Goal: Task Accomplishment & Management: Manage account settings

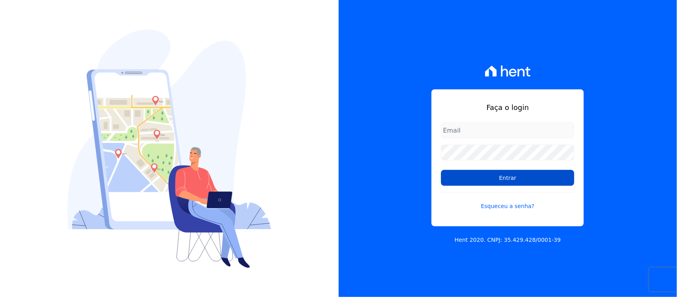
type input "[PERSON_NAME][EMAIL_ADDRESS][PERSON_NAME][DOMAIN_NAME]"
click at [473, 182] on input "Entrar" at bounding box center [507, 178] width 133 height 16
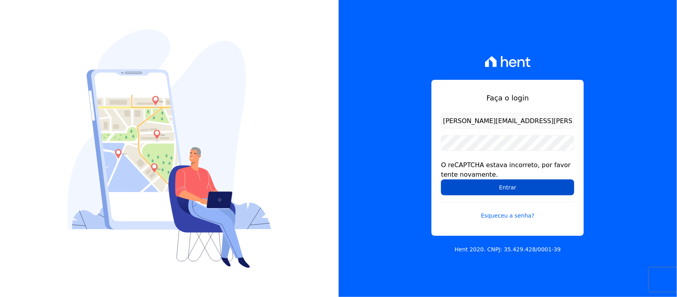
click at [491, 188] on input "Entrar" at bounding box center [507, 187] width 133 height 16
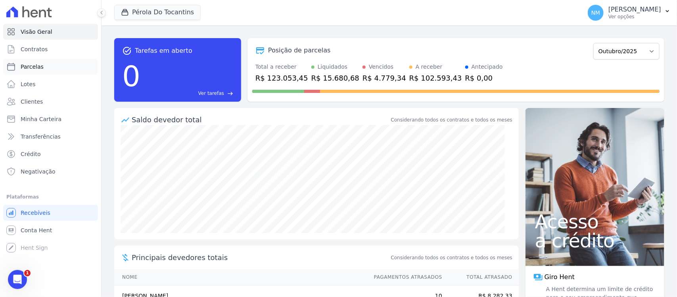
click at [60, 67] on link "Parcelas" at bounding box center [50, 67] width 95 height 16
select select
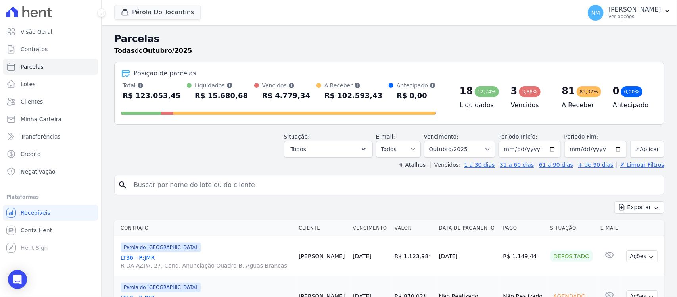
click at [146, 184] on input "search" at bounding box center [395, 185] width 532 height 16
type input "adriana"
select select
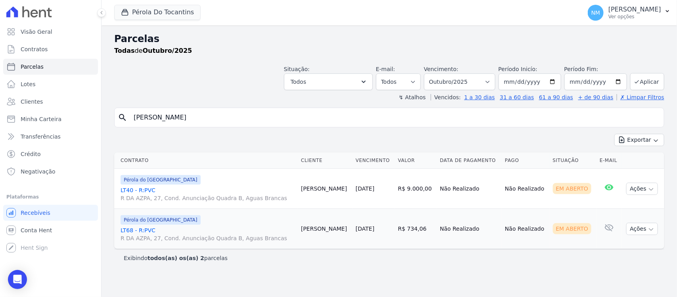
click at [130, 189] on link "LT40 - R:PVC R DA AZPA, 27, Cond. Anunciação Quadra B, Aguas Brancas" at bounding box center [208, 194] width 174 height 16
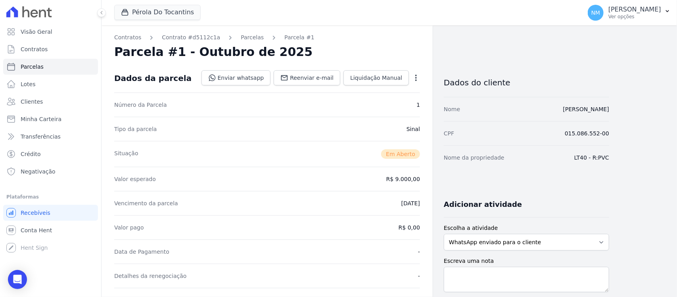
click at [417, 76] on icon "button" at bounding box center [416, 78] width 8 height 8
click at [395, 99] on link "Cancelar Cobrança" at bounding box center [382, 103] width 70 height 14
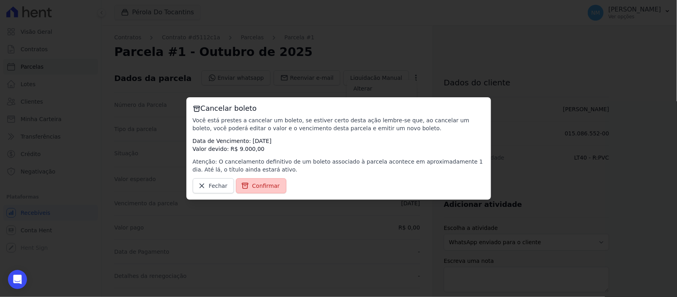
click at [273, 180] on link "Confirmar" at bounding box center [261, 185] width 51 height 15
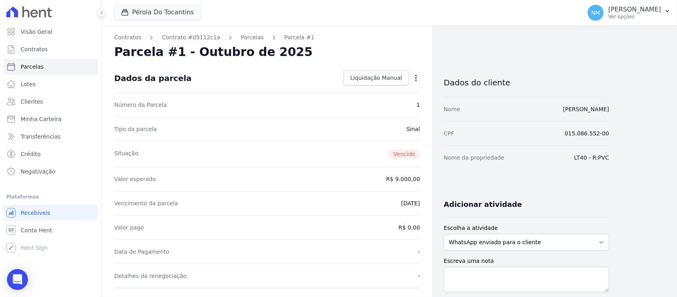
drag, startPoint x: 13, startPoint y: 280, endPoint x: 19, endPoint y: 272, distance: 9.9
click at [13, 280] on icon "Open Intercom Messenger" at bounding box center [17, 279] width 10 height 10
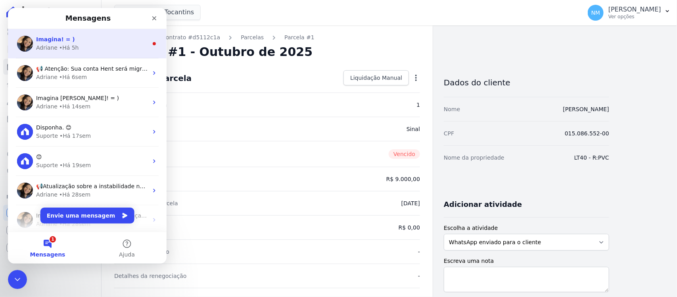
click at [61, 41] on span "Imagina! = )" at bounding box center [55, 39] width 39 height 6
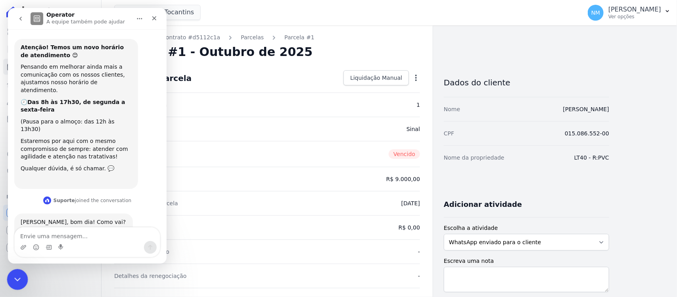
scroll to position [9, 0]
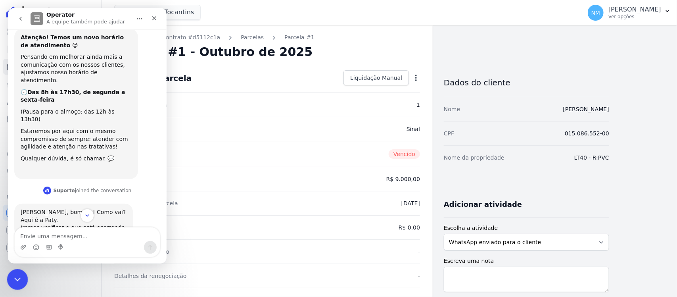
click at [7, 280] on html at bounding box center [16, 277] width 19 height 19
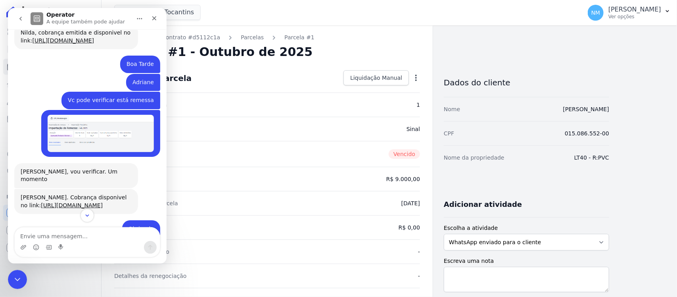
scroll to position [1645, 0]
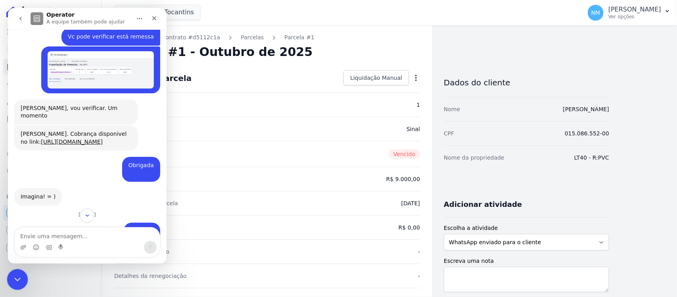
click at [12, 270] on div "Encerramento do Messenger da Intercom" at bounding box center [16, 277] width 19 height 19
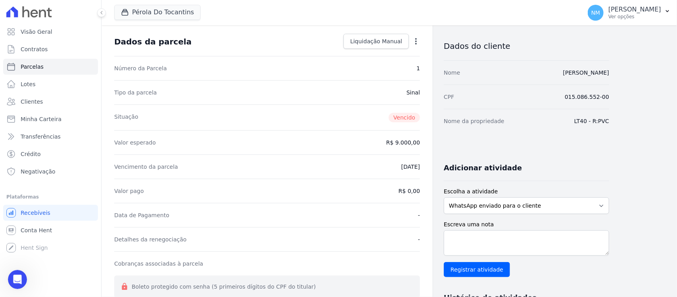
scroll to position [0, 0]
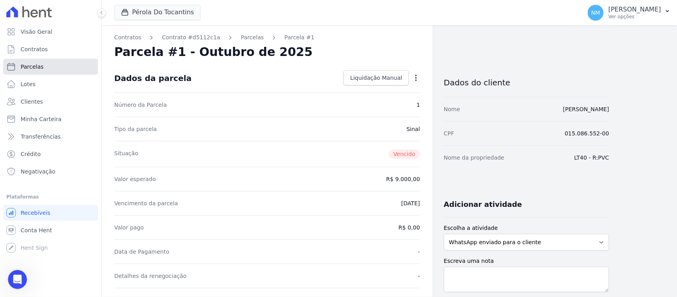
drag, startPoint x: 84, startPoint y: 66, endPoint x: 107, endPoint y: 78, distance: 26.2
click at [84, 66] on link "Parcelas" at bounding box center [50, 67] width 95 height 16
select select
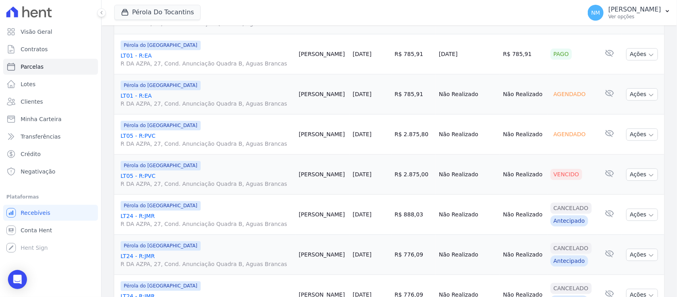
scroll to position [978, 0]
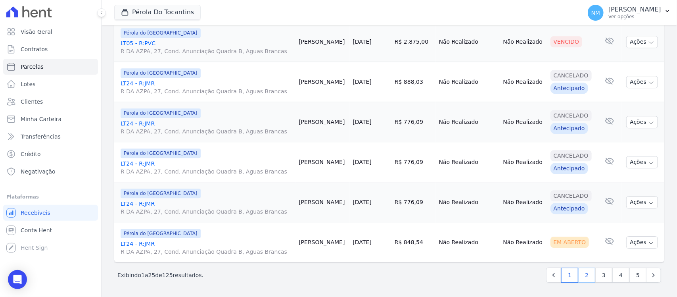
click at [578, 272] on link "2" at bounding box center [586, 274] width 17 height 15
select select
